Goal: Information Seeking & Learning: Find specific page/section

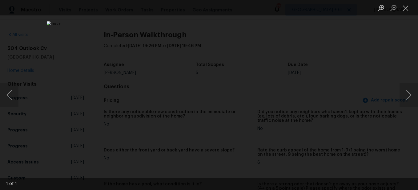
scroll to position [678, 0]
click at [408, 6] on button "Close lightbox" at bounding box center [406, 7] width 12 height 11
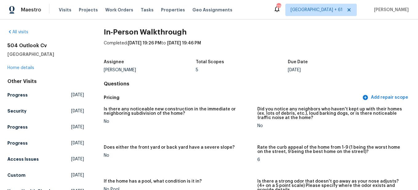
scroll to position [0, 0]
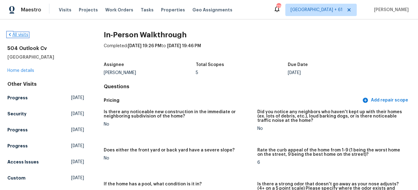
click at [17, 35] on link "All visits" at bounding box center [17, 35] width 21 height 4
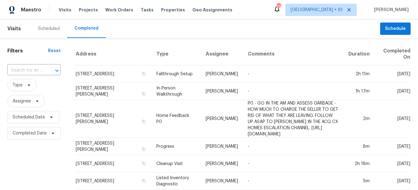
click at [43, 70] on div "​" at bounding box center [33, 71] width 53 height 10
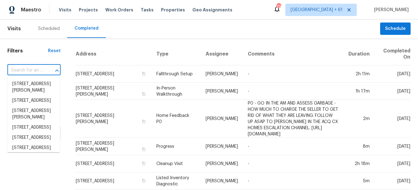
paste input "[STREET_ADDRESS]"
type input "[STREET_ADDRESS]"
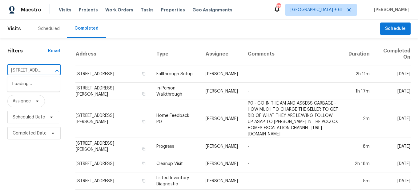
scroll to position [0, 37]
click at [30, 89] on li "[STREET_ADDRESS]" at bounding box center [33, 84] width 52 height 10
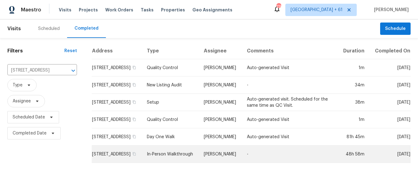
click at [175, 159] on td "In-Person Walkthrough" at bounding box center [170, 153] width 57 height 17
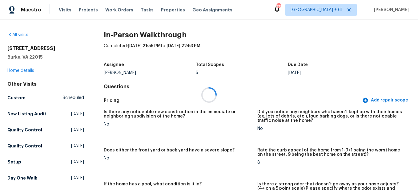
click at [23, 71] on div at bounding box center [209, 95] width 418 height 190
click at [23, 71] on link "Home details" at bounding box center [20, 70] width 27 height 4
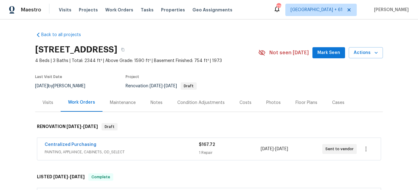
click at [267, 102] on div "Photos" at bounding box center [274, 103] width 14 height 6
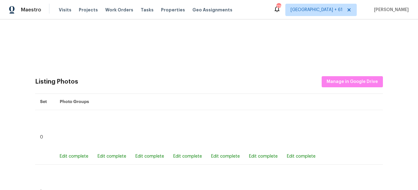
scroll to position [564, 0]
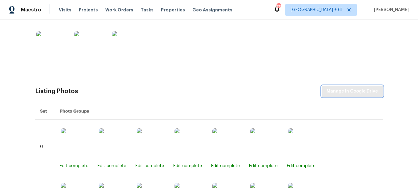
click at [342, 92] on span "Manage in Google Drive" at bounding box center [352, 92] width 51 height 8
